Goal: Ask a question: Seek information or help from site administrators or community

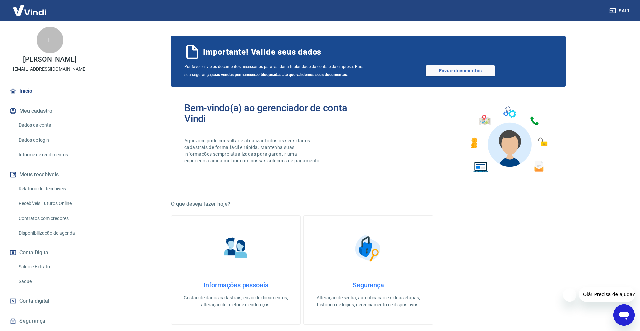
scroll to position [2, 0]
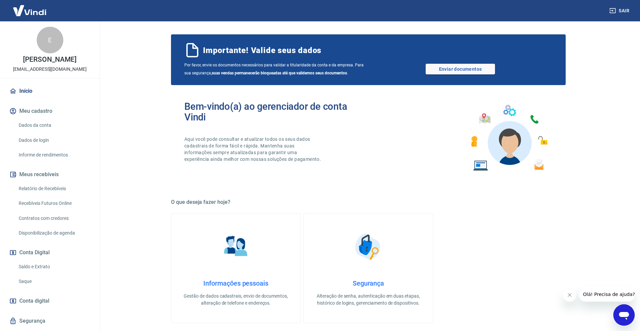
click at [625, 314] on icon "Abrir janela de mensagens" at bounding box center [624, 316] width 10 height 8
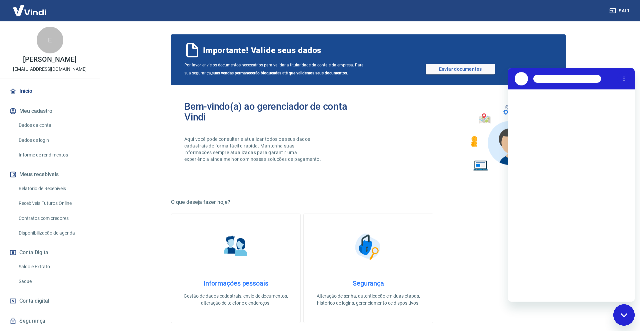
scroll to position [0, 0]
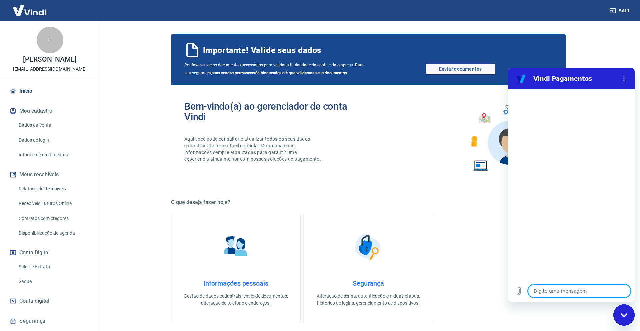
click at [568, 293] on textarea at bounding box center [579, 290] width 103 height 13
type textarea "O"
type textarea "x"
type textarea "Ol"
type textarea "x"
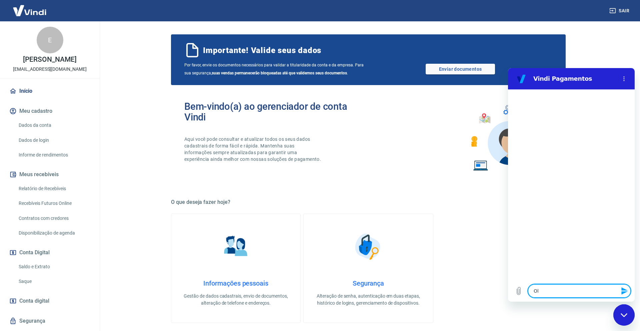
type textarea "Ol'"
type textarea "x"
type textarea "Olá"
type textarea "x"
type textarea "Olá"
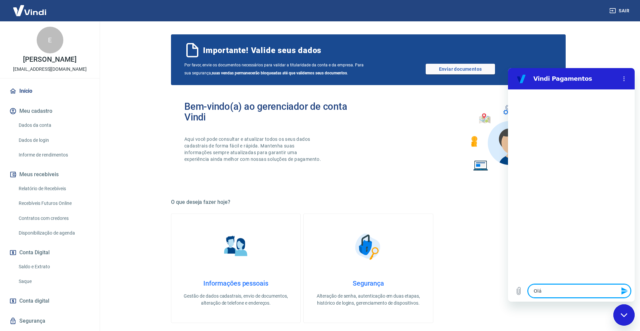
type textarea "x"
type textarea "Olá b"
type textarea "x"
type textarea "Olá bo"
type textarea "x"
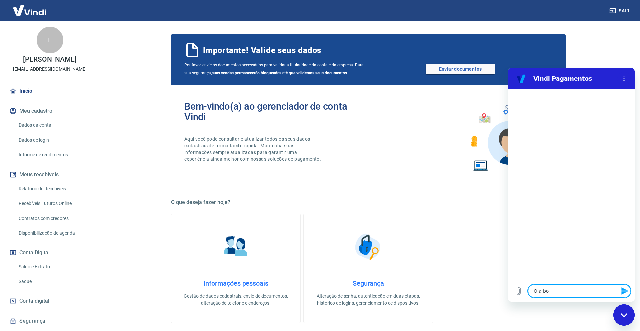
type textarea "Olá bom"
type textarea "x"
type textarea "Olá bom"
type textarea "x"
type textarea "Olá bom d"
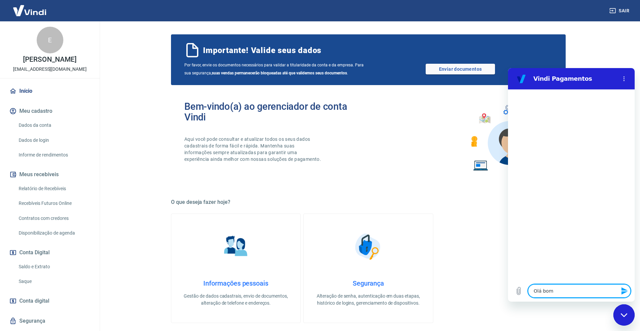
type textarea "x"
type textarea "Olá bom di"
type textarea "x"
type textarea "Olá bom dia"
type textarea "x"
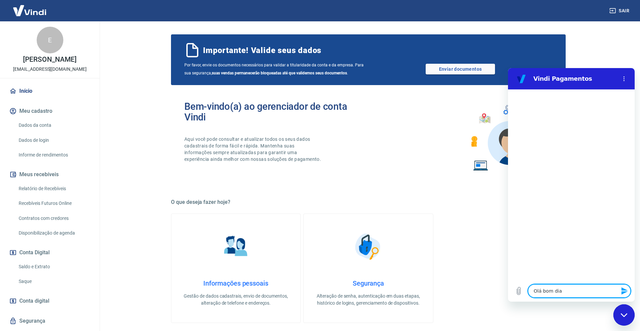
type textarea "Olá bom dia!"
type textarea "x"
type textarea "T"
type textarea "x"
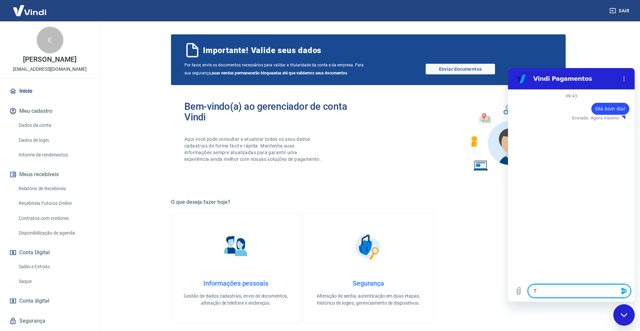
type textarea "Tu"
type textarea "x"
type textarea "Tud"
type textarea "x"
type textarea "Tudo"
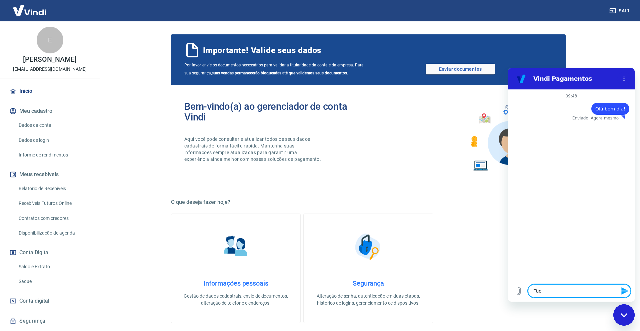
type textarea "x"
type textarea "Tudo"
type textarea "x"
type textarea "Tudo b"
type textarea "x"
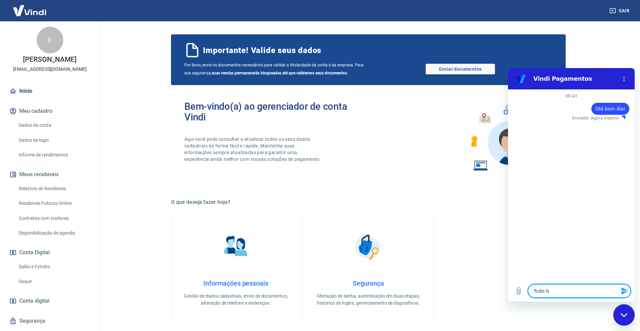
type textarea "Tudo be"
type textarea "x"
type textarea "Tudo bem"
type textarea "x"
type textarea "Tudo bem?"
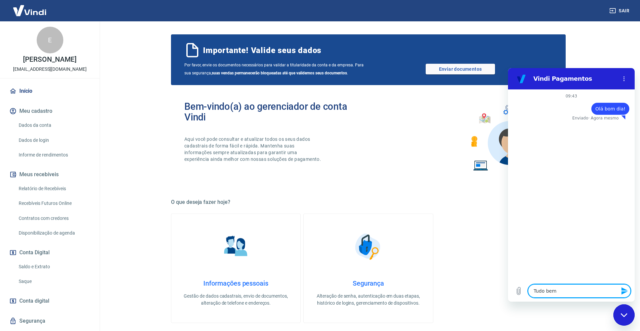
type textarea "x"
type textarea "T"
type textarea "x"
type textarea "Te"
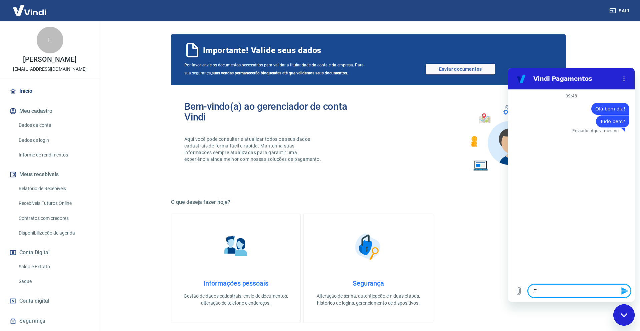
type textarea "x"
type textarea "Ten"
type textarea "x"
type textarea "Tenh"
type textarea "x"
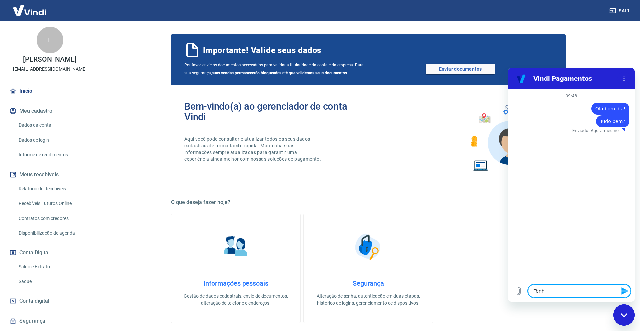
type textarea "Tenho"
type textarea "x"
type textarea "Tenho"
type textarea "x"
type textarea "Tenho a"
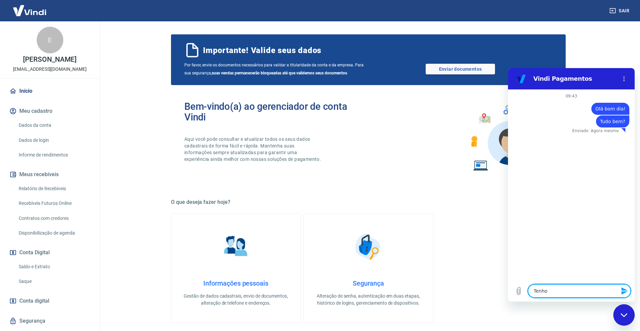
type textarea "x"
type textarea "Tenho al"
type textarea "x"
type textarea "Tenho alg"
type textarea "x"
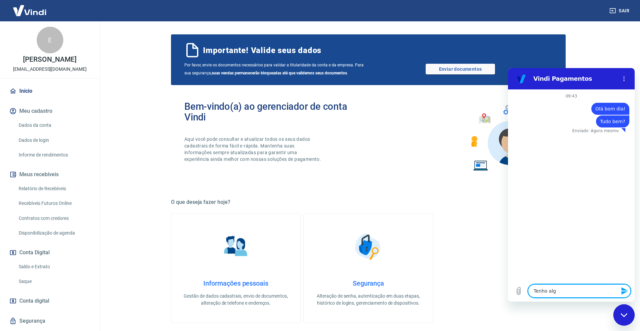
type textarea "Tenho algu"
type textarea "x"
type textarea "Tenho algun"
type textarea "x"
type textarea "Tenho alguns"
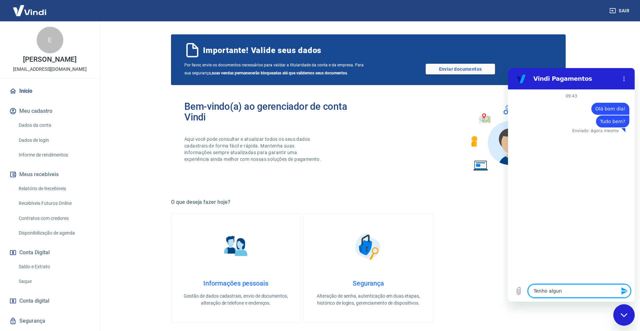
type textarea "x"
type textarea "Tenho alguns"
type textarea "x"
type textarea "Tenho alguns c"
type textarea "x"
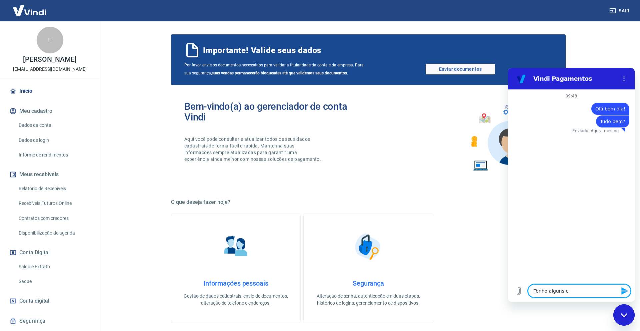
type textarea "Tenho alguns cl"
type textarea "x"
type textarea "Tenho alguns cli"
type textarea "x"
type textarea "Tenho alguns clie"
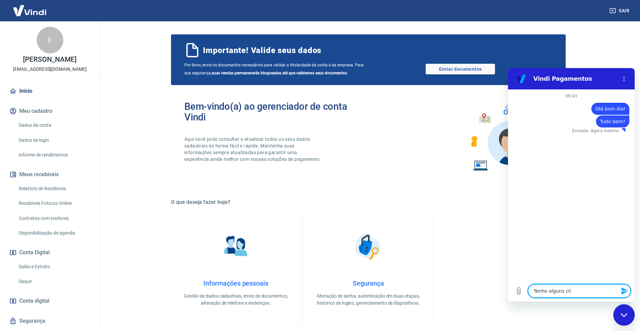
type textarea "x"
type textarea "Tenho alguns clien"
type textarea "x"
type textarea "Tenho alguns client"
type textarea "x"
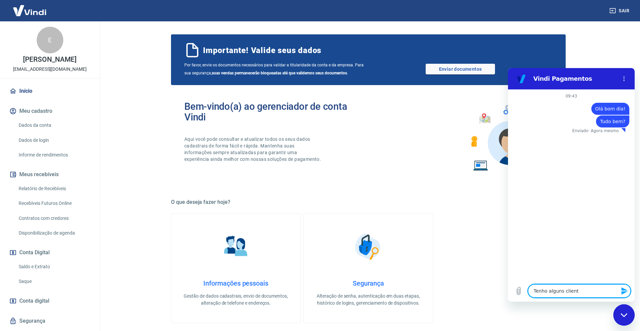
type textarea "Tenho alguns cliente"
type textarea "x"
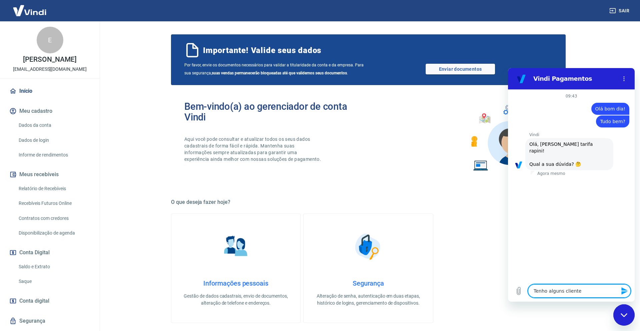
type textarea "Tenho alguns clientes"
type textarea "x"
type textarea "Tenho alguns clientes"
type textarea "x"
type textarea "Tenho alguns clientes q"
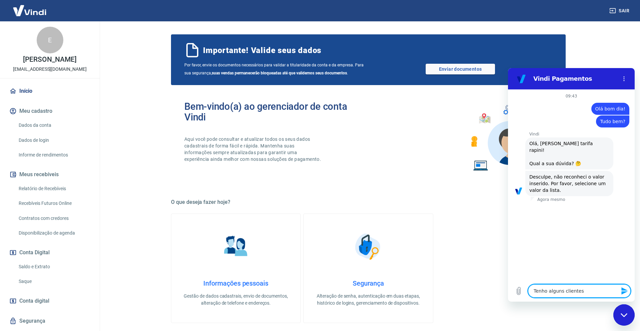
type textarea "x"
type textarea "Tenho alguns clientes qu"
type textarea "x"
type textarea "Tenho alguns clientes q"
type textarea "x"
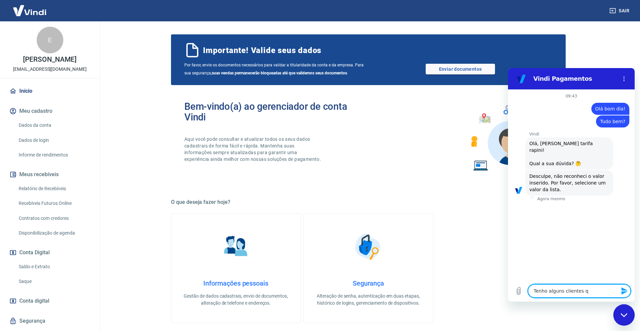
type textarea "Tenho alguns clientes"
type textarea "x"
type textarea "Tenho alguns clientes"
type textarea "x"
type textarea "Tenho alguns cliente"
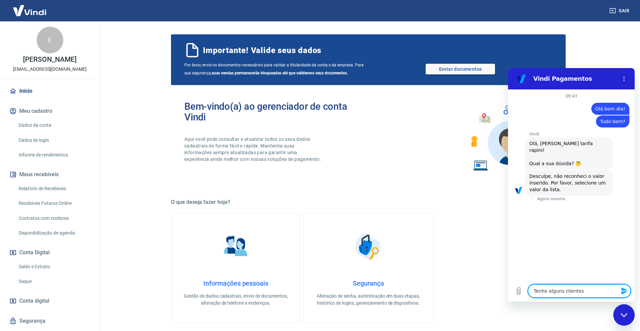
type textarea "x"
type textarea "Tenho alguns client"
type textarea "x"
type textarea "Tenho alguns clien"
type textarea "x"
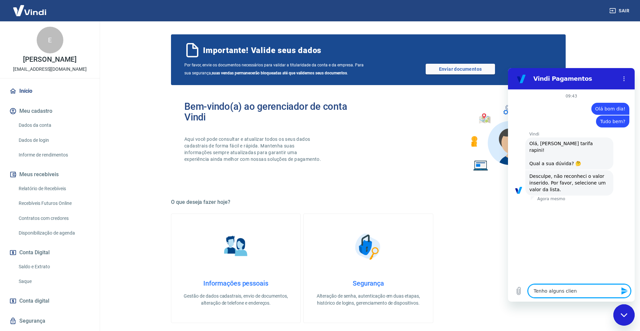
type textarea "Tenho alguns clie"
type textarea "x"
type textarea "Tenho alguns cli"
type textarea "x"
type textarea "Tenho alguns cl"
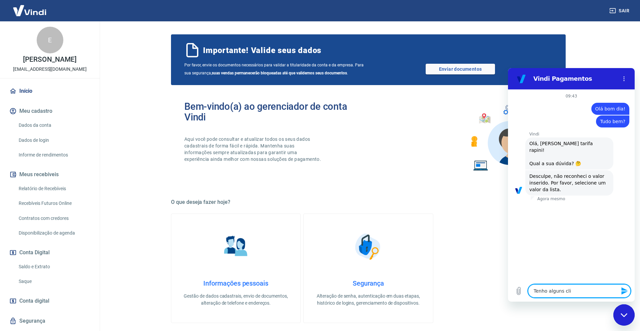
type textarea "x"
type textarea "Tenho alguns c"
type textarea "x"
type textarea "Tenho alguns"
type textarea "x"
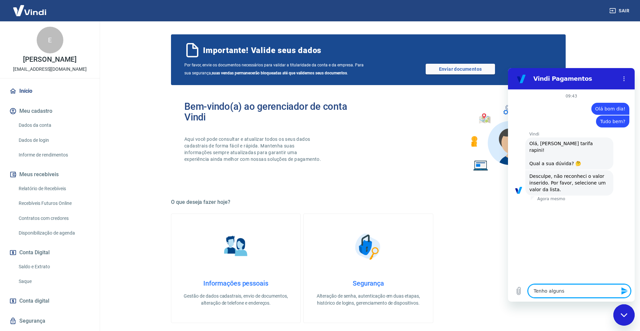
type textarea "Tenho alguns"
type textarea "x"
type textarea "Tenho algun"
type textarea "x"
type textarea "Tenho algu"
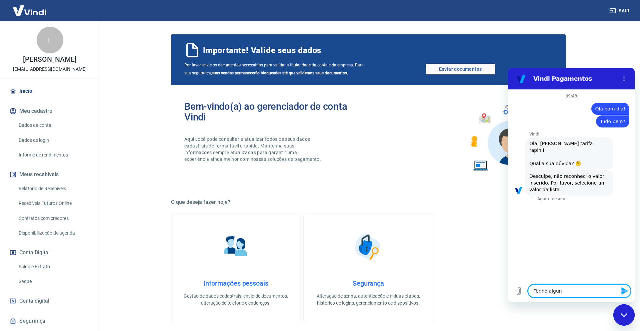
type textarea "x"
type textarea "Tenho alg"
type textarea "x"
type textarea "Tenho al"
type textarea "x"
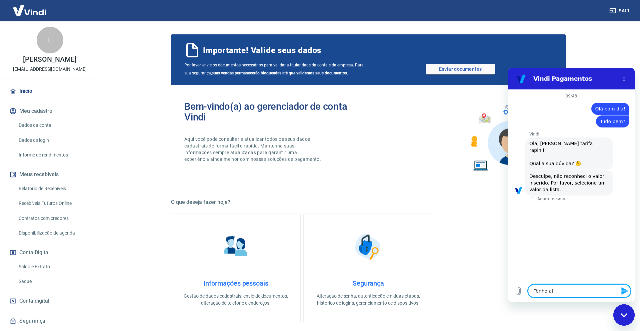
type textarea "Tenho a"
type textarea "x"
type textarea "Tenho"
type textarea "x"
type textarea "Tenho"
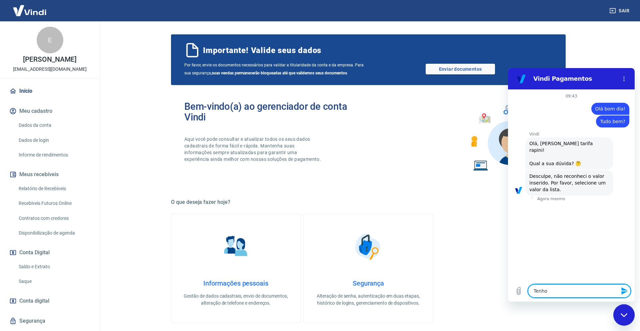
type textarea "x"
type textarea "Tenh"
type textarea "x"
type textarea "Ten"
type textarea "x"
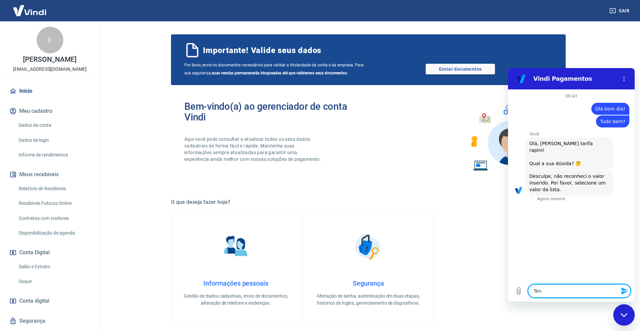
type textarea "Te"
type textarea "x"
type textarea "T"
type textarea "x"
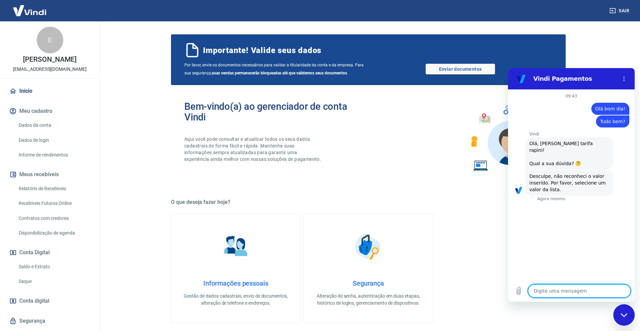
type textarea "T"
type textarea "x"
type textarea "Te"
type textarea "x"
type textarea "Ten"
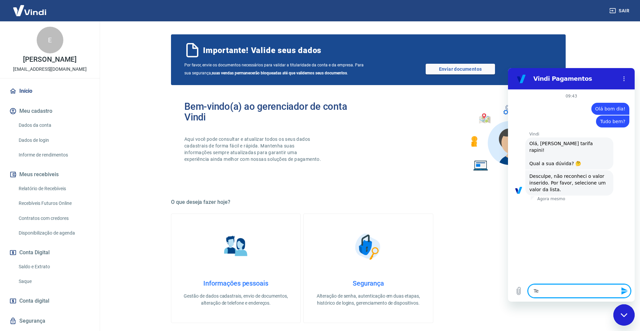
type textarea "x"
type textarea "Tenh"
type textarea "x"
type textarea "Tenho"
type textarea "x"
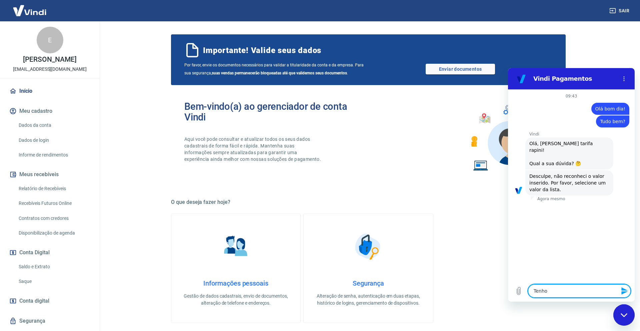
type textarea "Tenho"
type textarea "x"
type textarea "Tenho a"
type textarea "x"
type textarea "Tenho al"
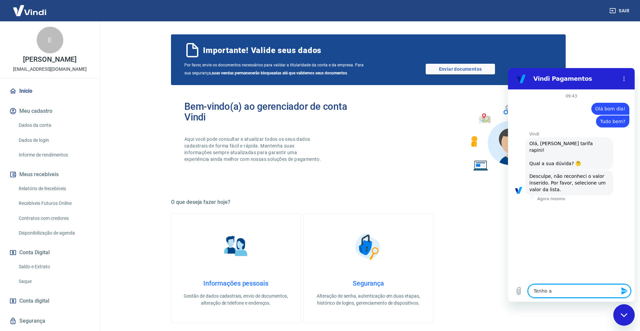
type textarea "x"
type textarea "Tenho alg"
type textarea "x"
type textarea "Tenho algu"
type textarea "x"
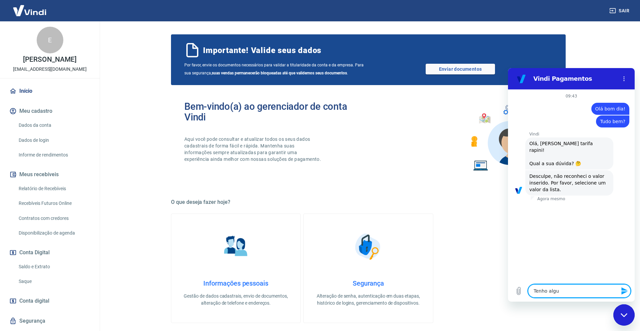
type textarea "Tenho algun"
type textarea "x"
type textarea "Tenho alguns"
type textarea "x"
type textarea "Tenho alguns"
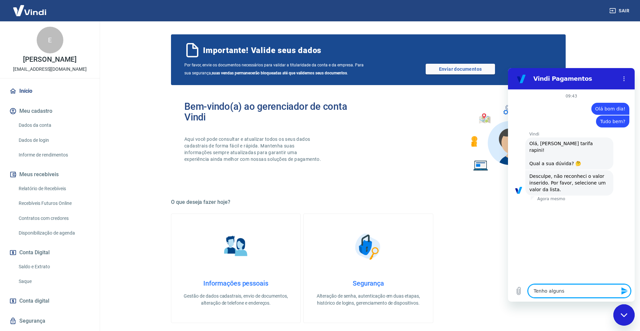
type textarea "x"
type textarea "Tenho alguns c"
type textarea "x"
type textarea "Tenho alguns cl"
type textarea "x"
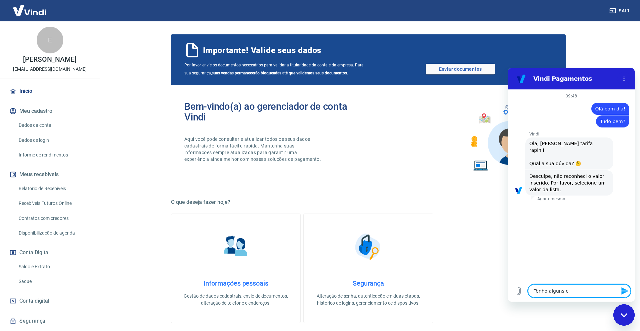
type textarea "Tenho alguns cli"
type textarea "x"
type textarea "Tenho alguns clie"
type textarea "x"
type textarea "Tenho alguns clien"
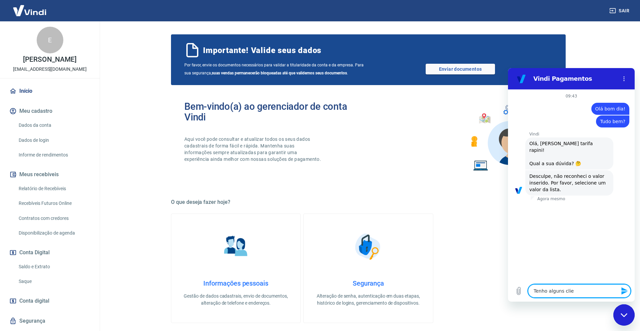
type textarea "x"
type textarea "Tenho alguns client"
type textarea "x"
type textarea "Tenho alguns cliente"
type textarea "x"
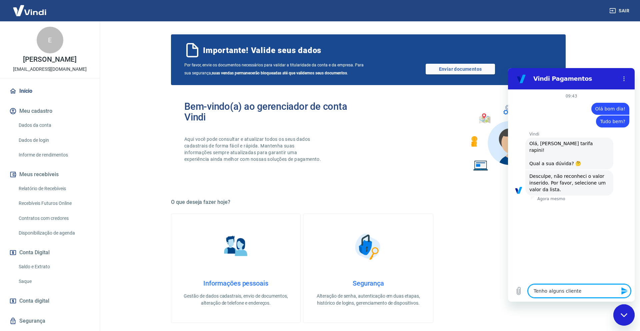
type textarea "Tenho alguns clientes"
type textarea "x"
type textarea "Tenho alguns clientes"
type textarea "x"
type textarea "Tenho alguns clientes q"
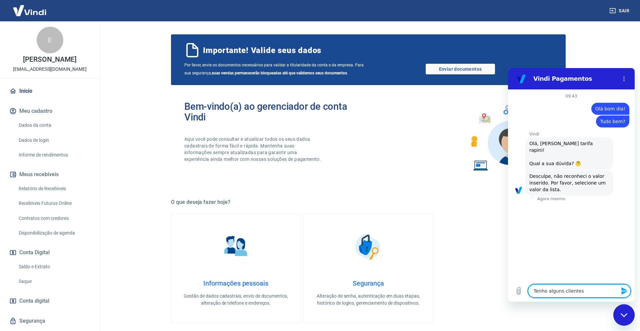
type textarea "x"
type textarea "Tenho alguns clientes qu"
type textarea "x"
type textarea "Tenho alguns clientes que"
type textarea "x"
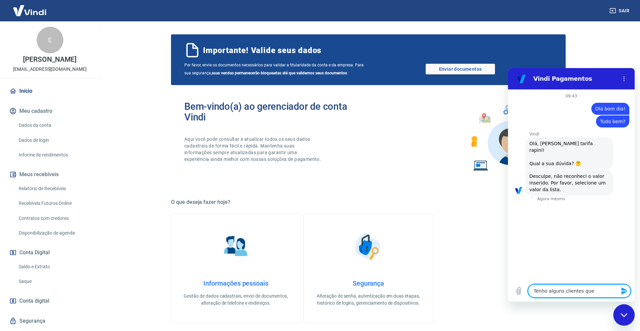
type textarea "Tenho alguns clientes que"
type textarea "x"
type textarea "Tenho alguns clientes que p"
type textarea "x"
type textarea "Tenho alguns clientes que pa"
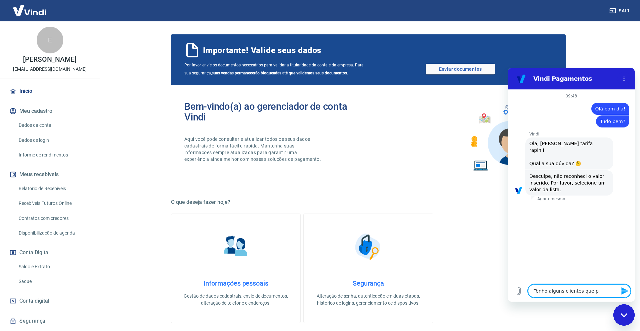
type textarea "x"
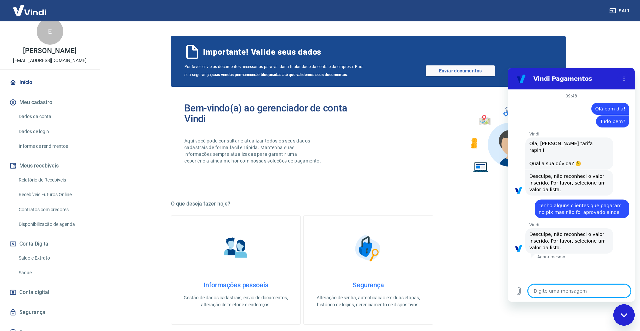
click at [549, 292] on textarea at bounding box center [579, 290] width 103 height 13
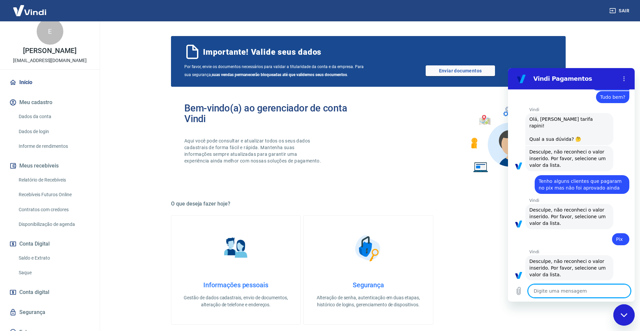
scroll to position [26, 0]
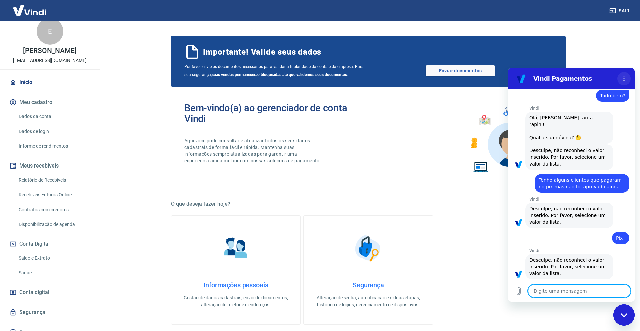
click at [625, 78] on icon "Menu de opções" at bounding box center [623, 78] width 5 height 5
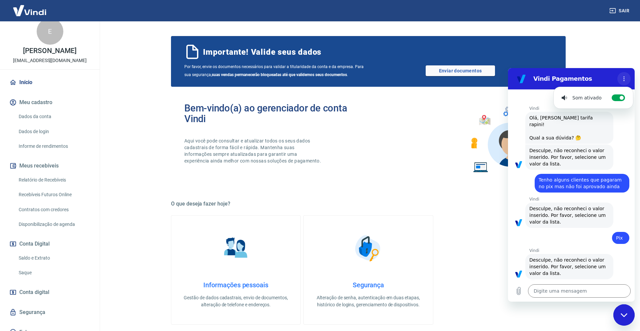
click at [625, 78] on icon "Menu de opções" at bounding box center [623, 78] width 5 height 5
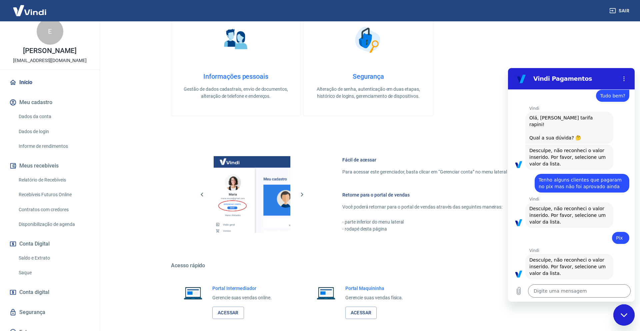
scroll to position [241, 0]
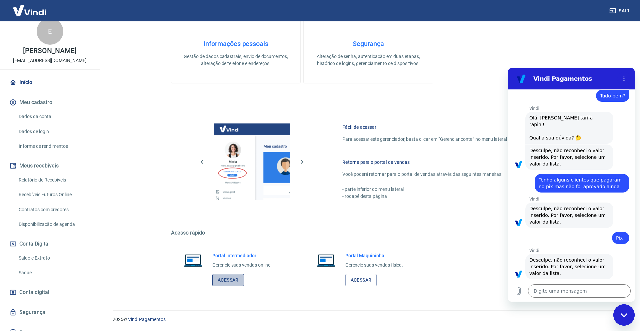
click at [226, 281] on link "Acessar" at bounding box center [228, 280] width 32 height 12
